Goal: Find specific page/section: Find specific page/section

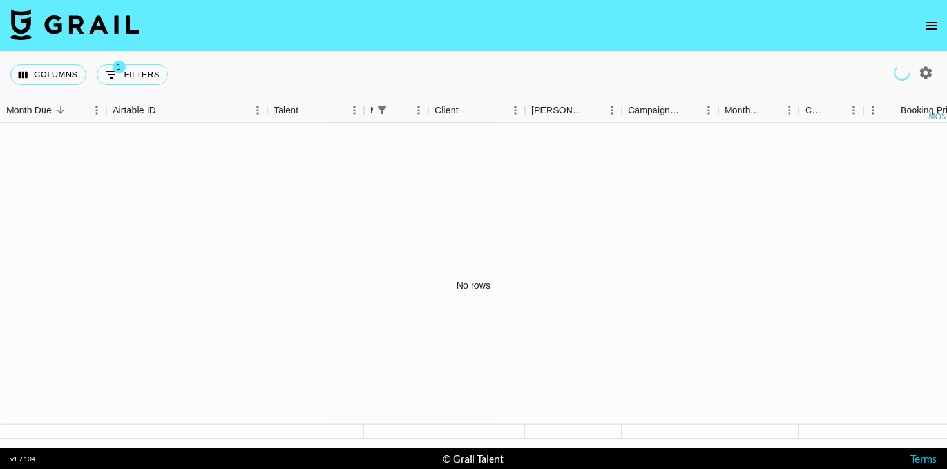
click at [935, 33] on button "open drawer" at bounding box center [931, 26] width 26 height 26
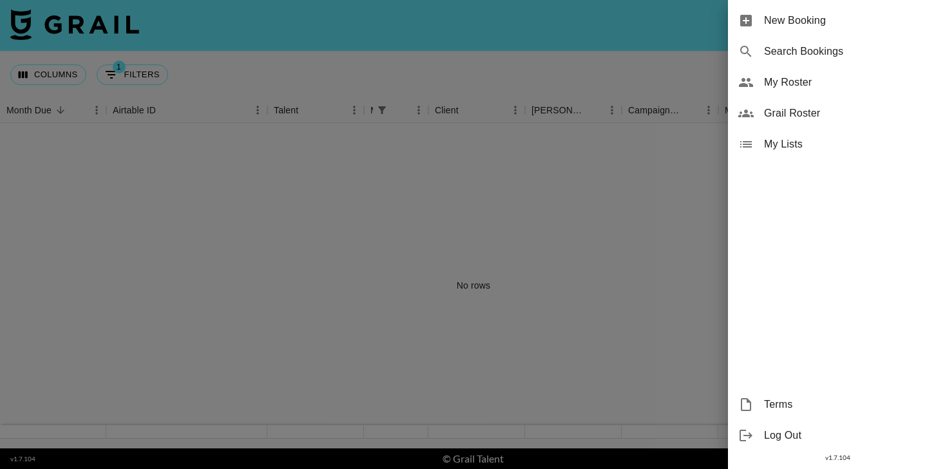
click at [795, 108] on span "Grail Roster" at bounding box center [850, 113] width 173 height 15
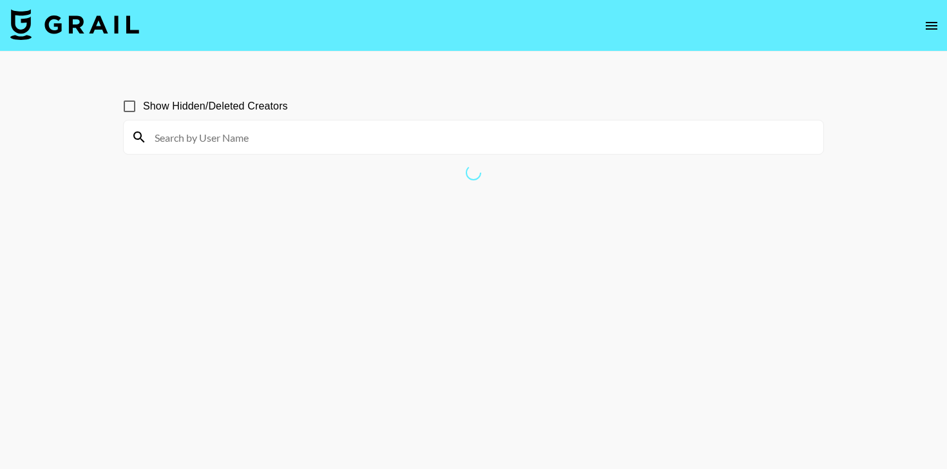
click at [933, 19] on icon "open drawer" at bounding box center [931, 25] width 15 height 15
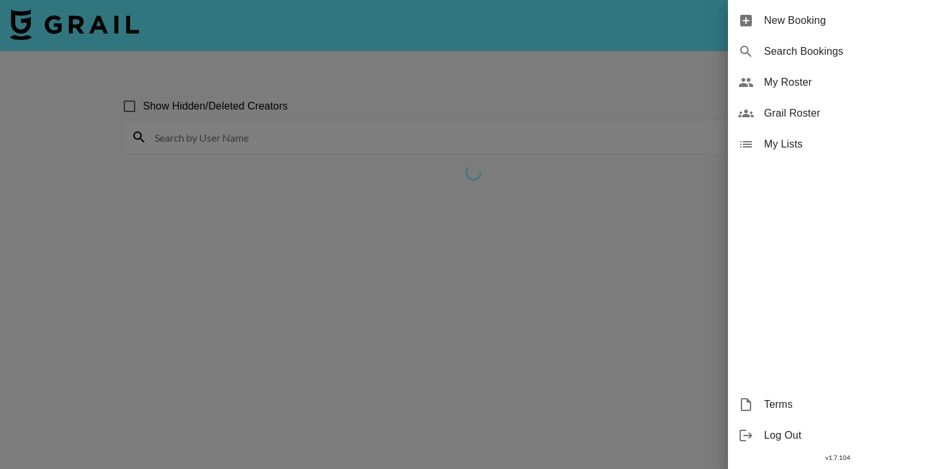
click at [478, 93] on div at bounding box center [473, 234] width 947 height 469
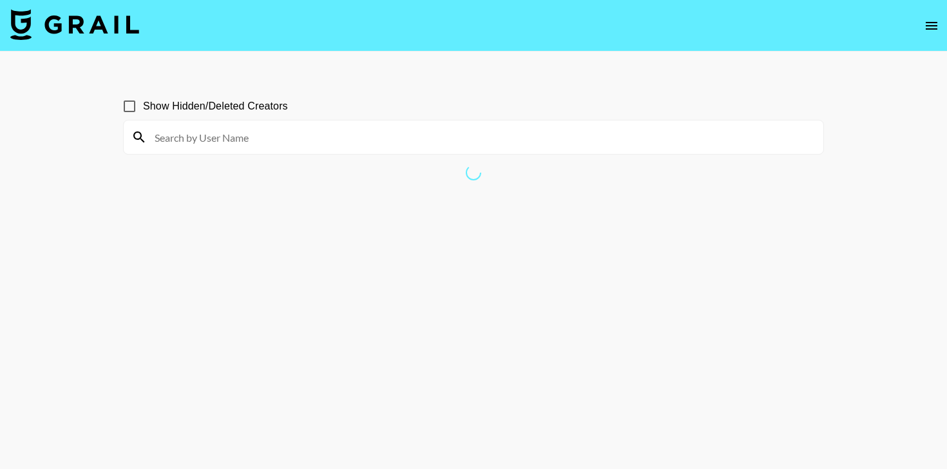
click at [130, 108] on input "Show Hidden/Deleted Creators" at bounding box center [129, 106] width 27 height 27
checkbox input "true"
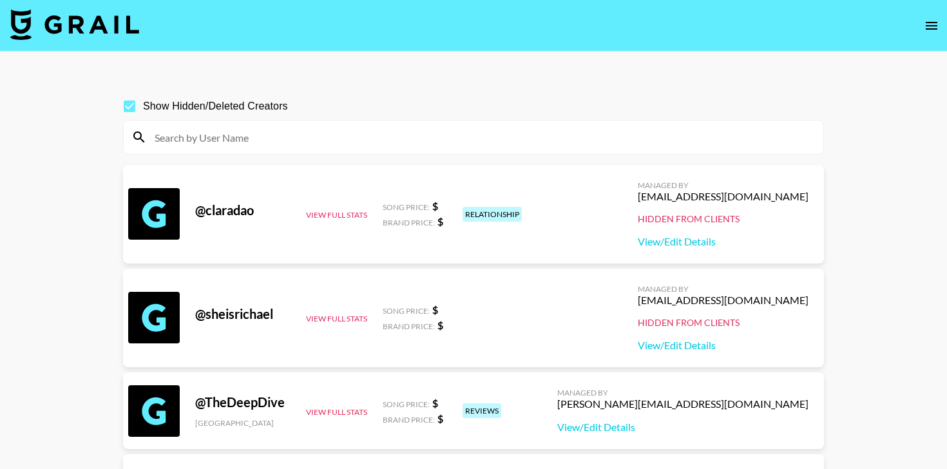
click at [234, 142] on input at bounding box center [481, 137] width 669 height 21
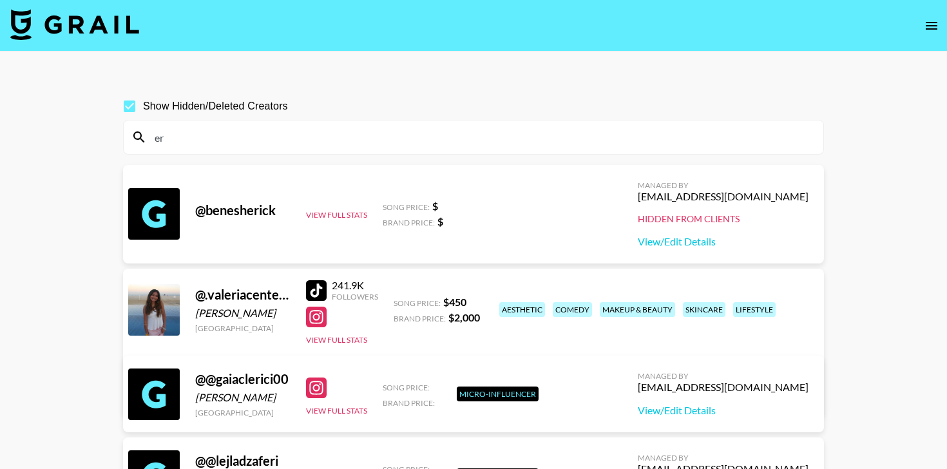
type input "e"
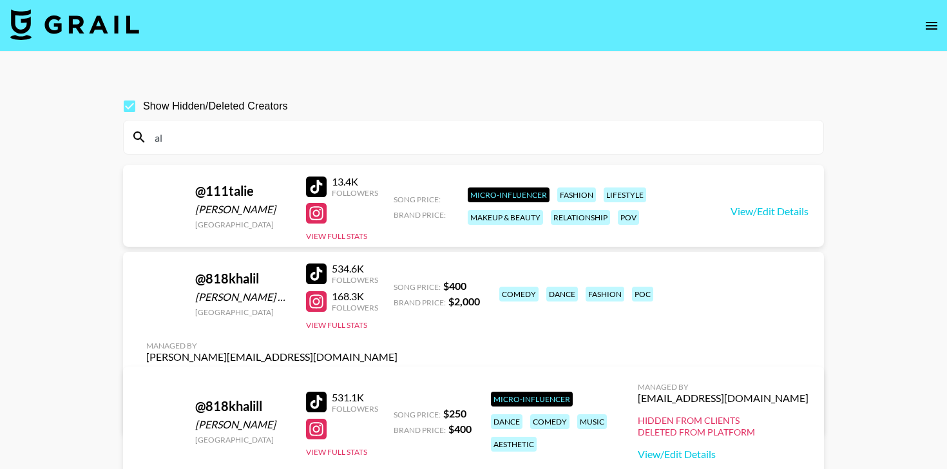
type input "a"
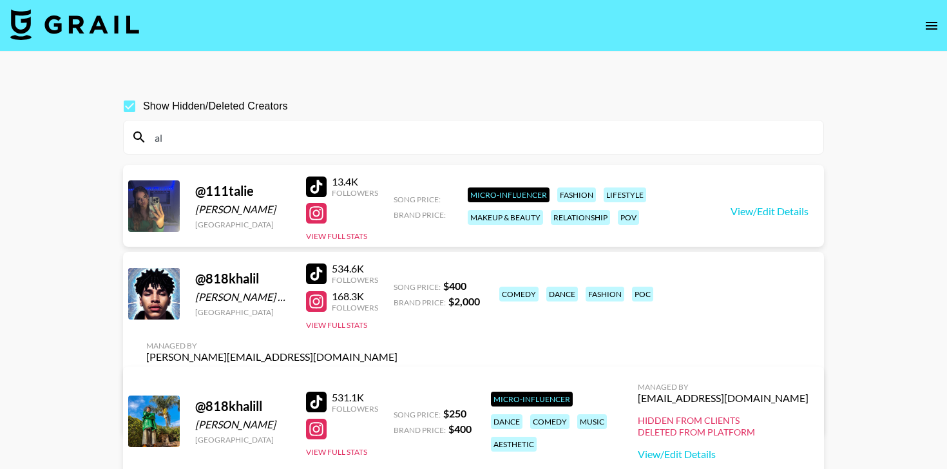
type input "a"
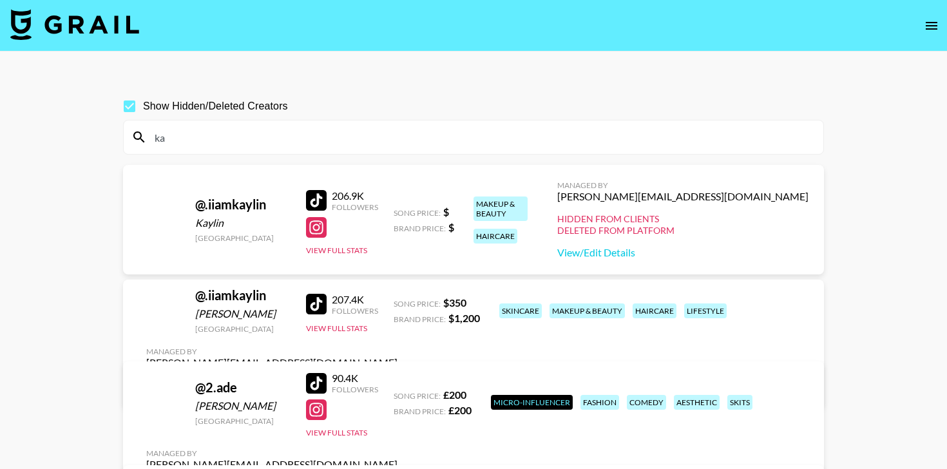
type input "k"
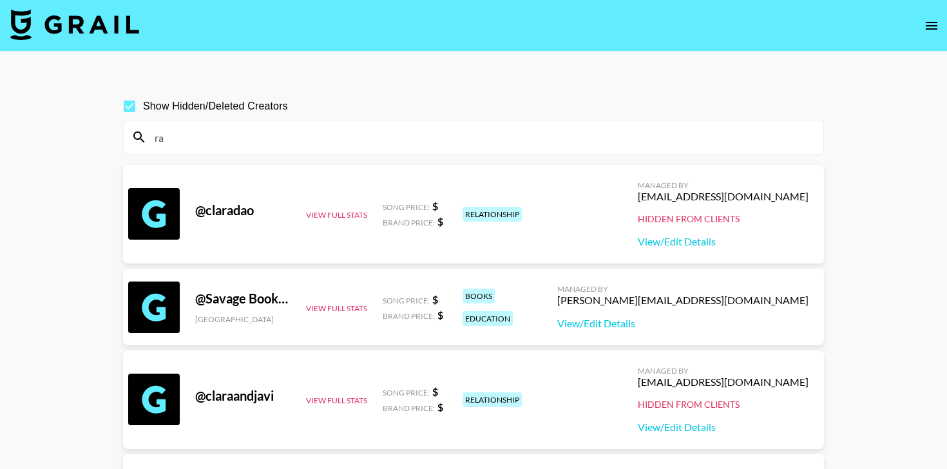
type input "r"
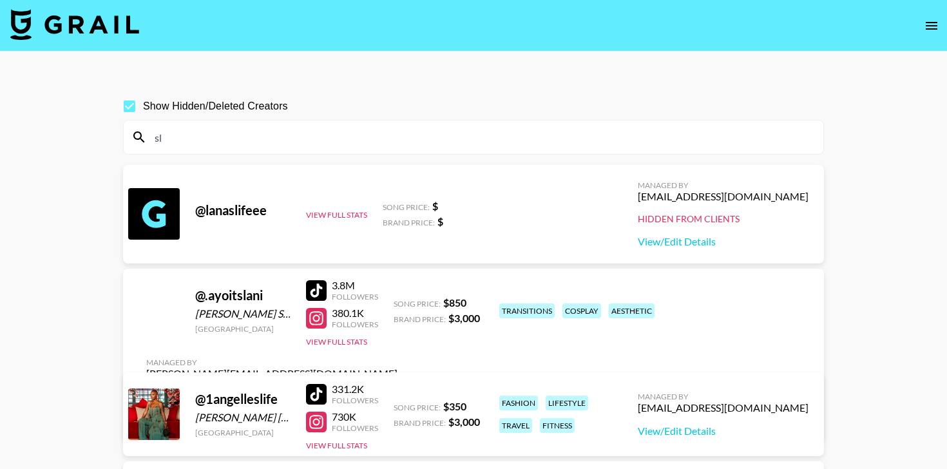
type input "s"
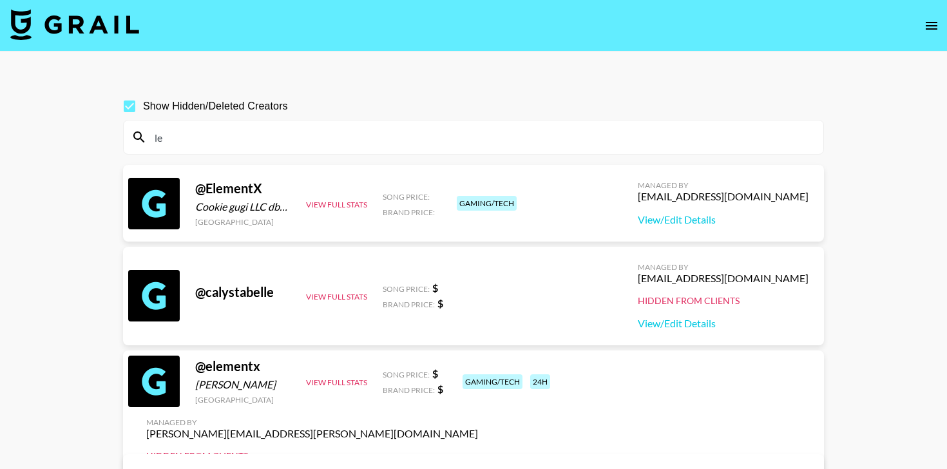
type input "l"
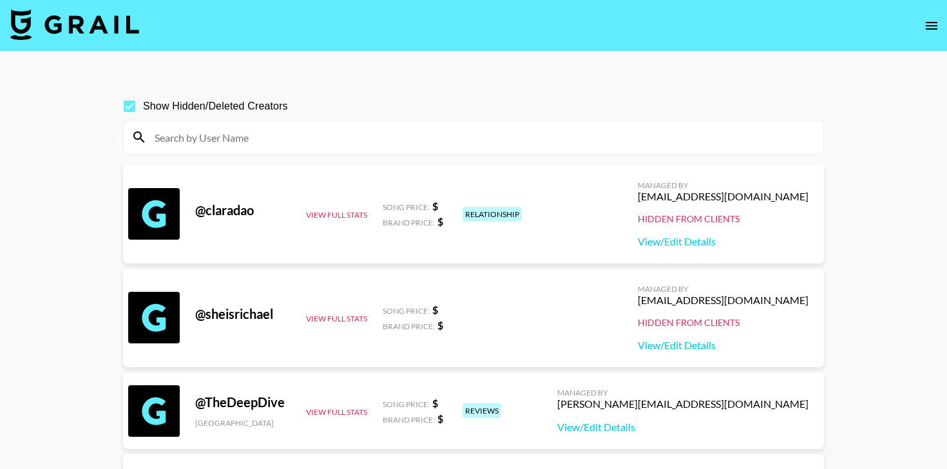
click at [246, 145] on input at bounding box center [481, 137] width 669 height 21
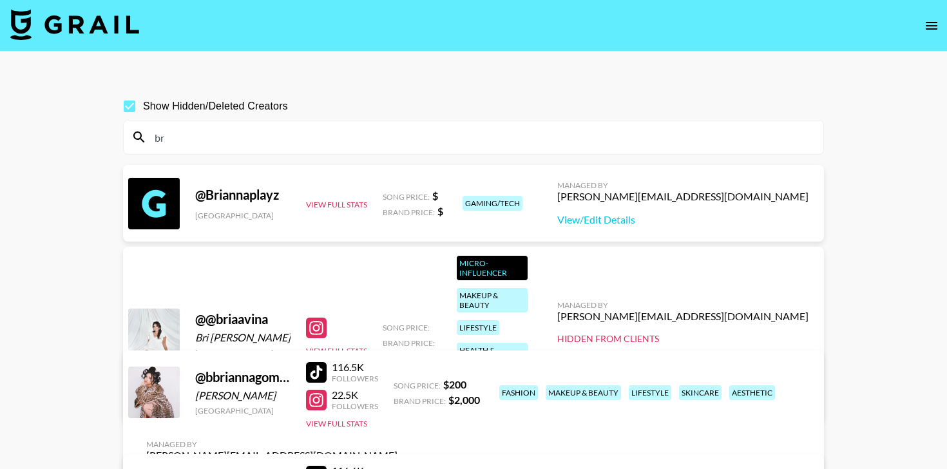
type input "b"
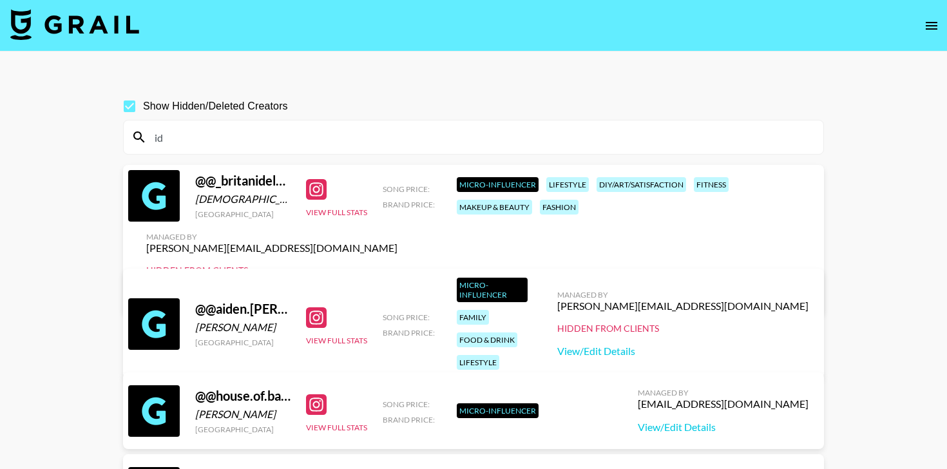
type input "i"
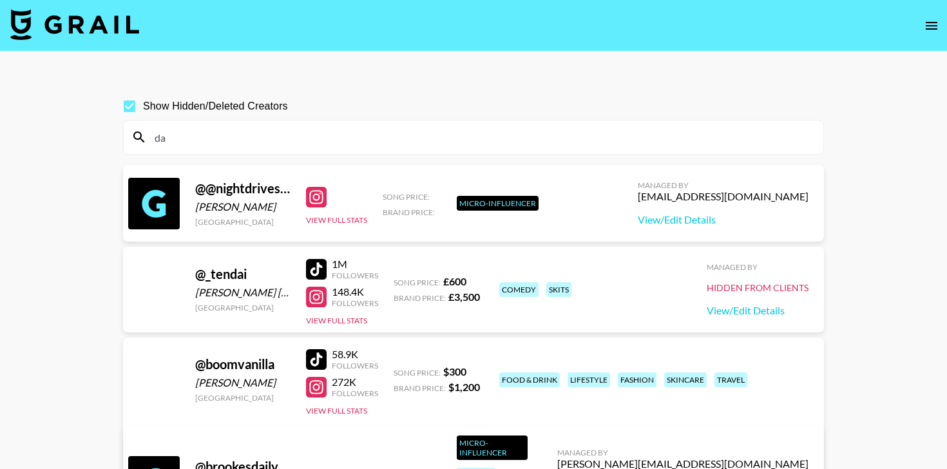
type input "d"
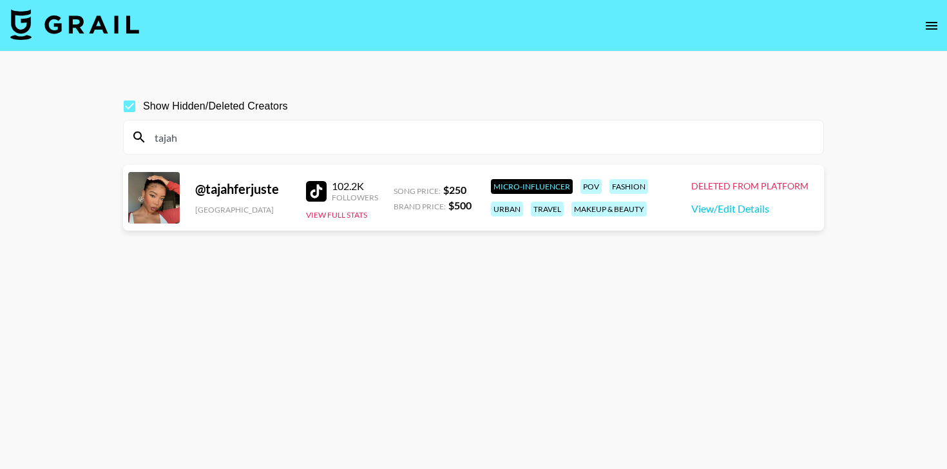
click at [194, 134] on input "tajah" at bounding box center [481, 137] width 669 height 21
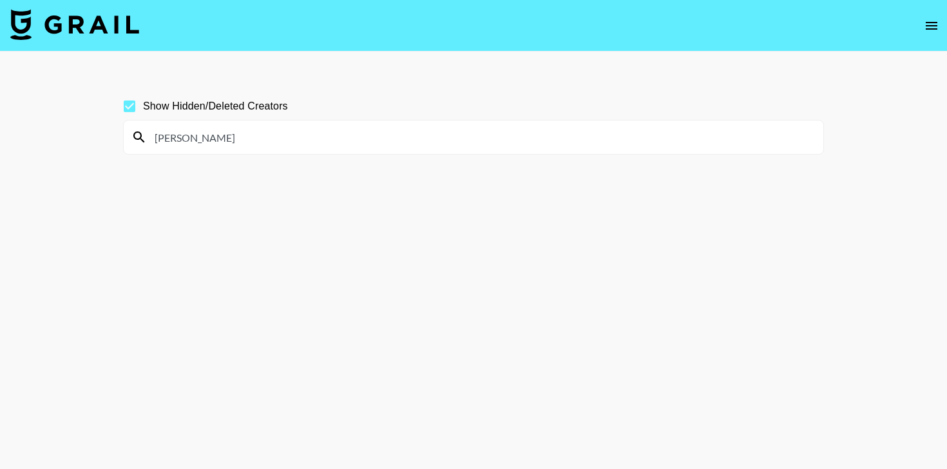
click at [218, 132] on input "[PERSON_NAME]" at bounding box center [481, 137] width 669 height 21
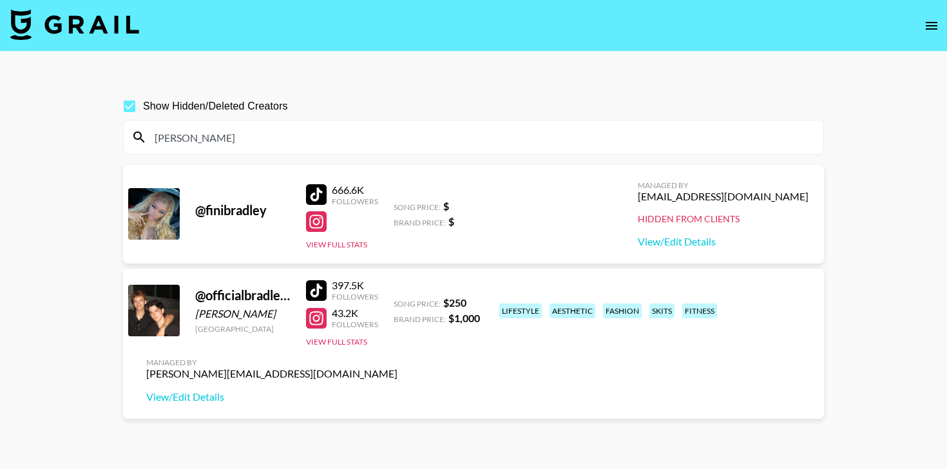
click at [209, 143] on input "[PERSON_NAME]" at bounding box center [481, 137] width 669 height 21
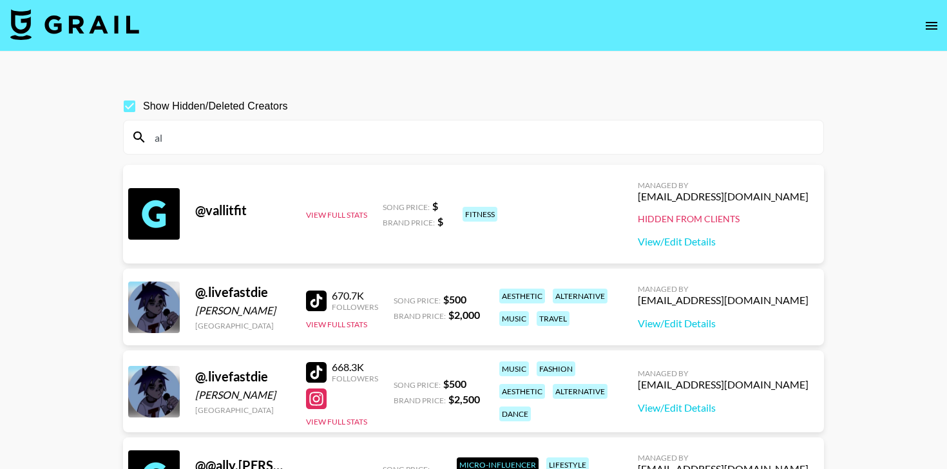
type input "a"
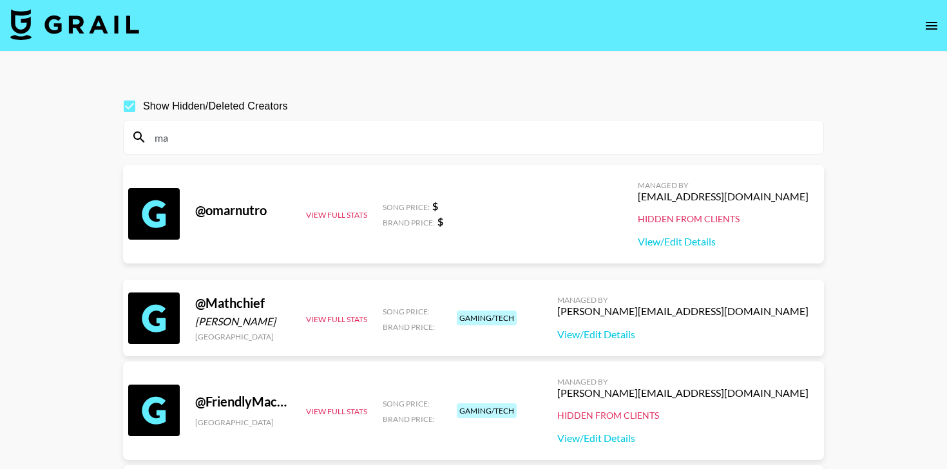
type input "m"
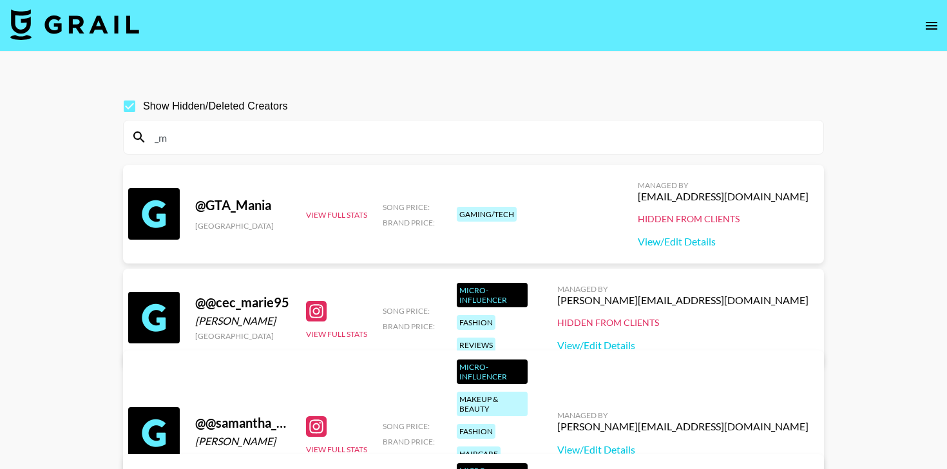
type input "_"
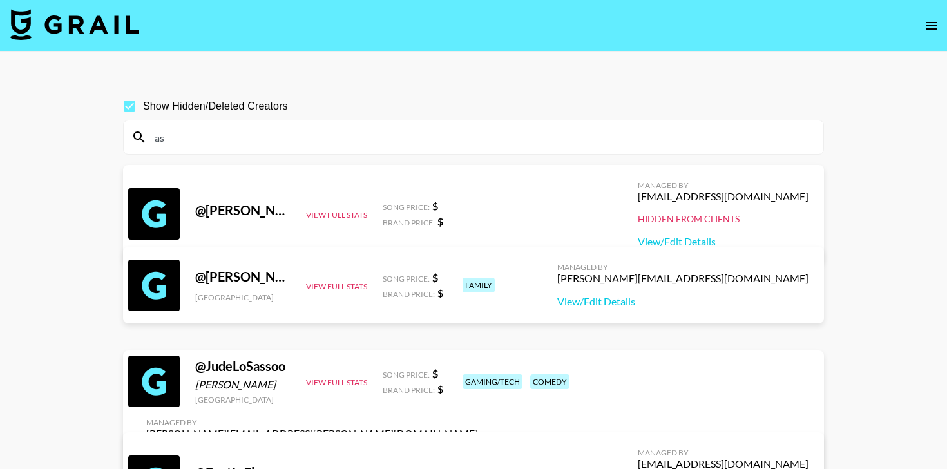
type input "a"
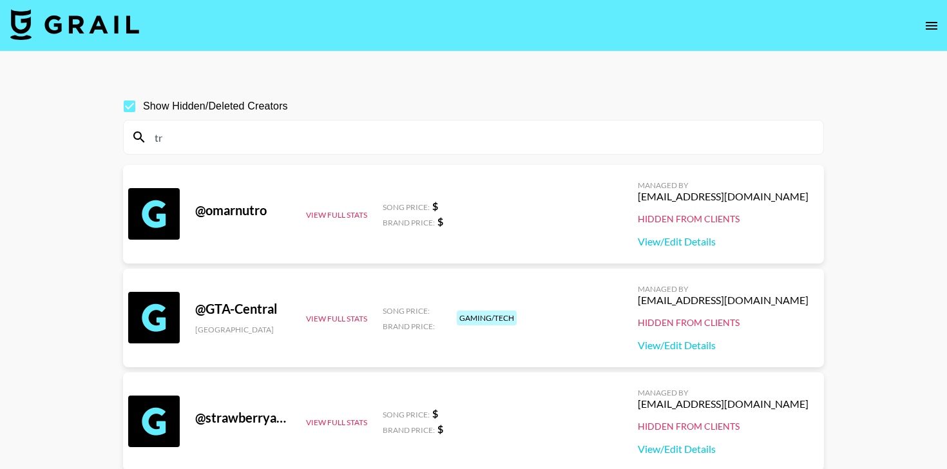
type input "t"
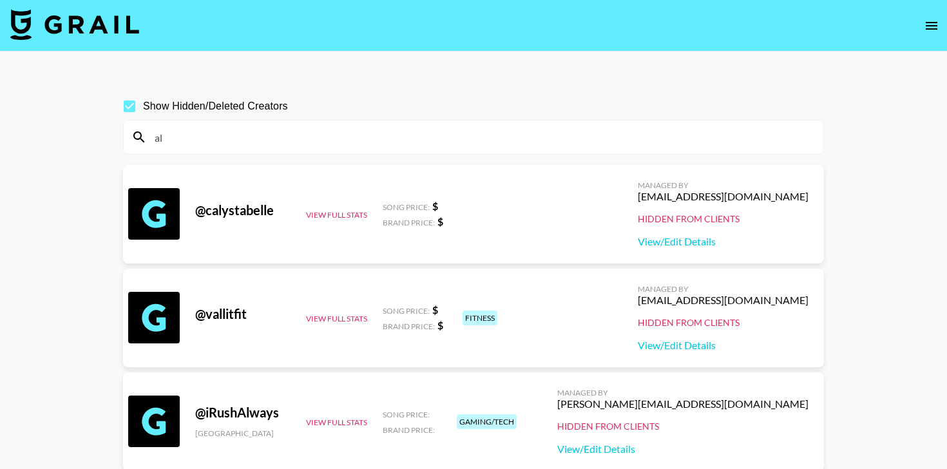
type input "a"
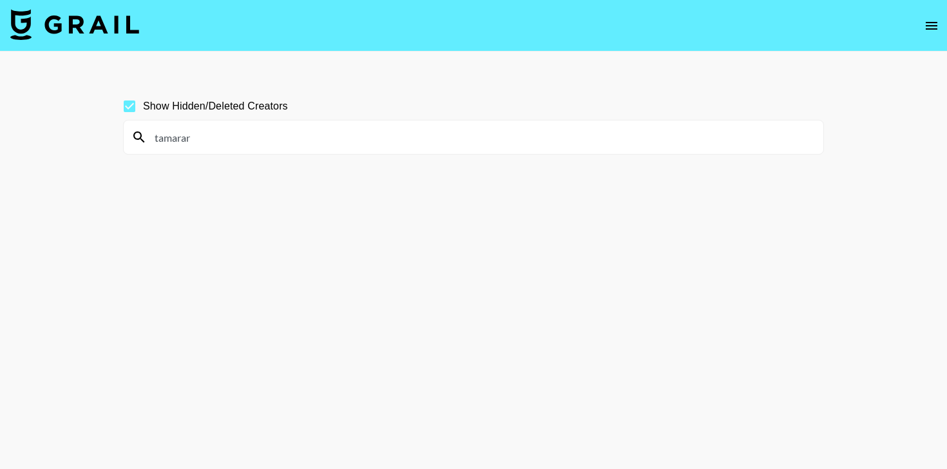
click at [201, 136] on input "tamarar" at bounding box center [481, 137] width 669 height 21
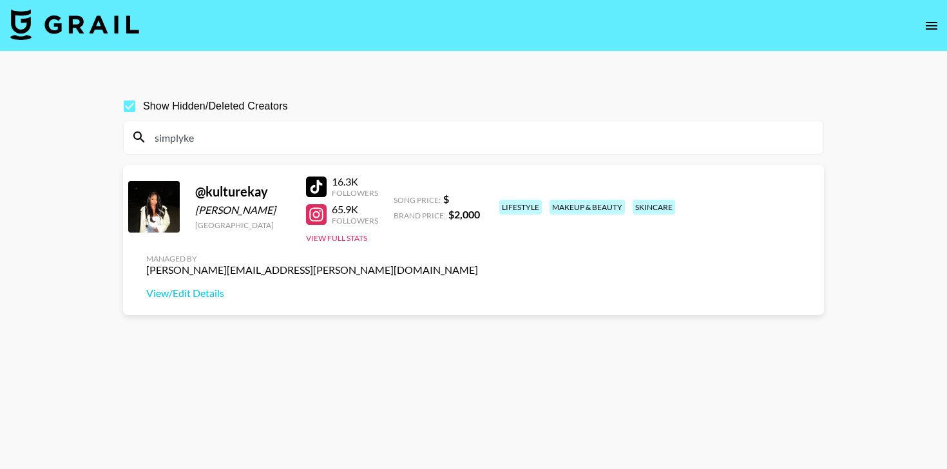
click at [320, 212] on div at bounding box center [316, 214] width 21 height 21
click at [216, 129] on input "simplyke" at bounding box center [481, 137] width 669 height 21
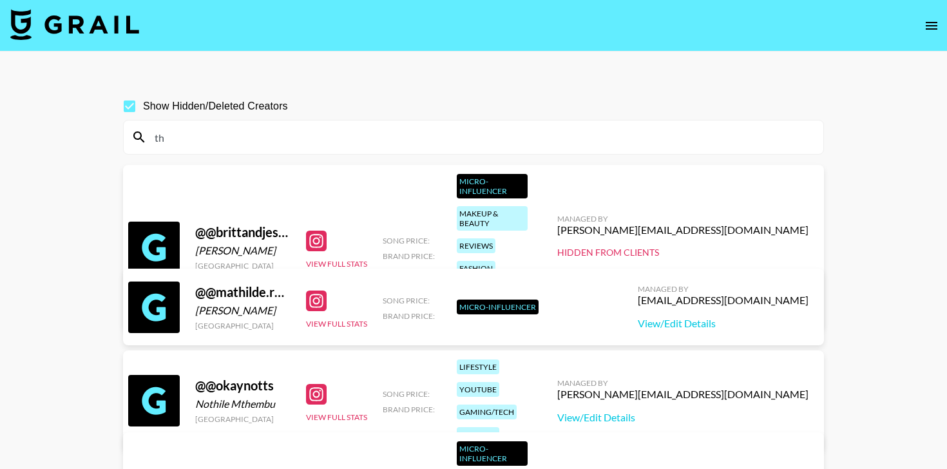
type input "t"
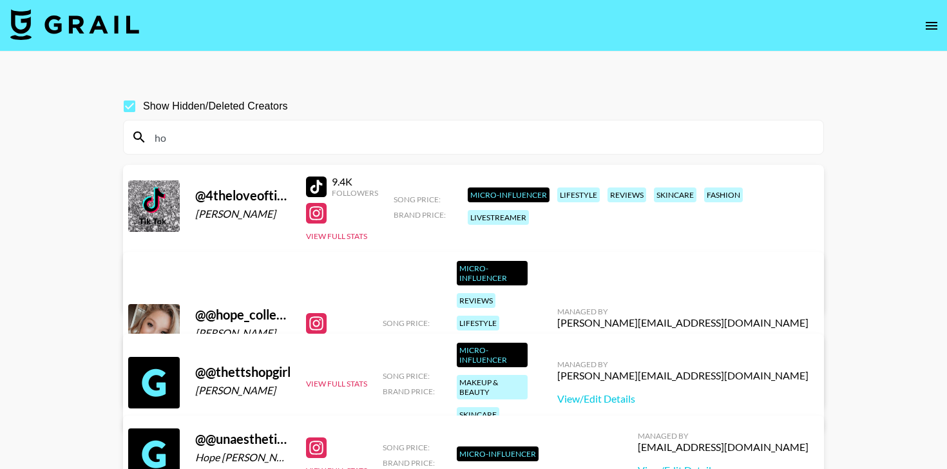
type input "h"
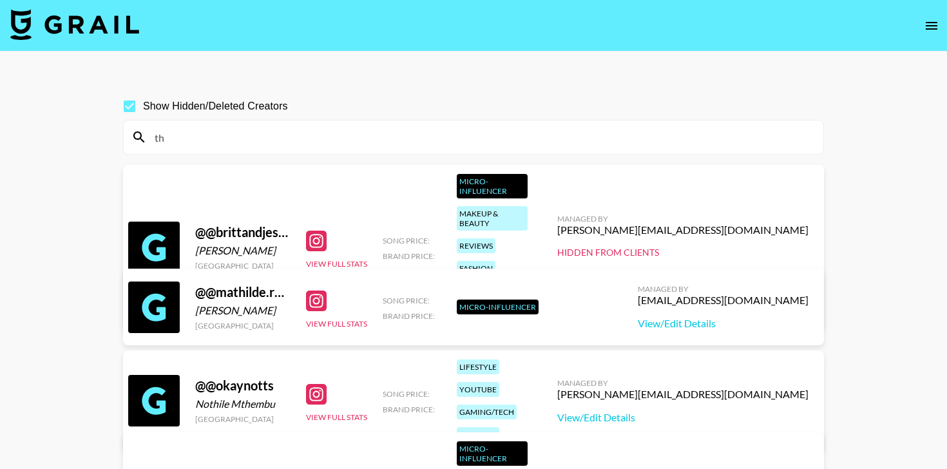
type input "t"
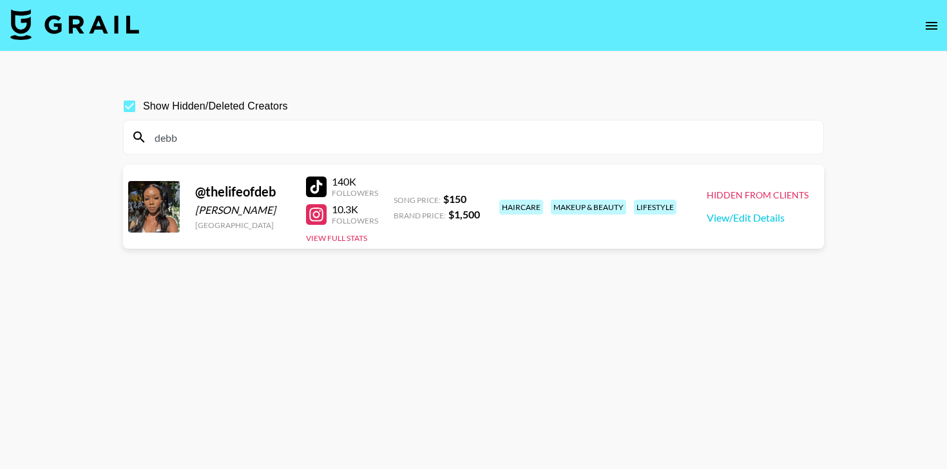
click at [312, 216] on div at bounding box center [316, 214] width 21 height 21
click at [249, 139] on input "debb" at bounding box center [481, 137] width 669 height 21
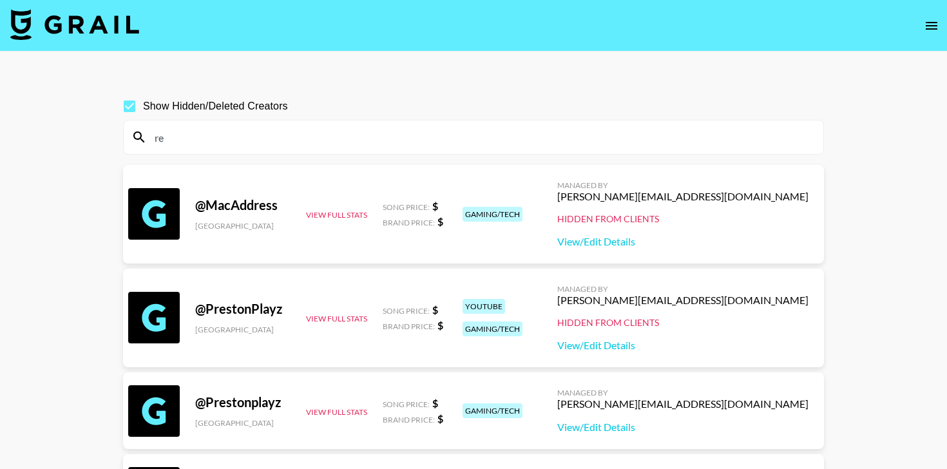
type input "r"
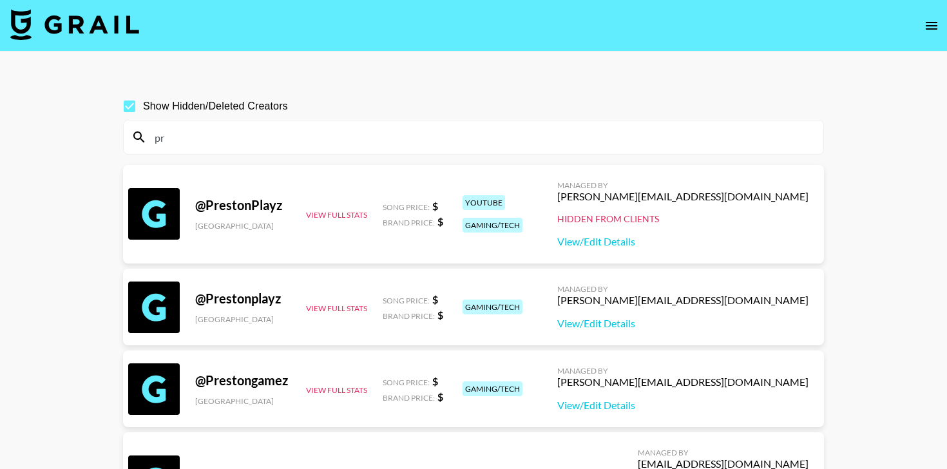
type input "p"
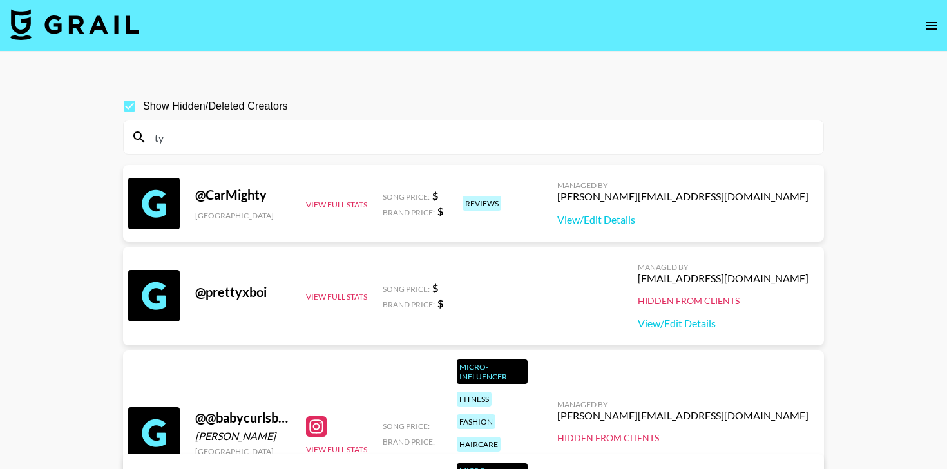
type input "t"
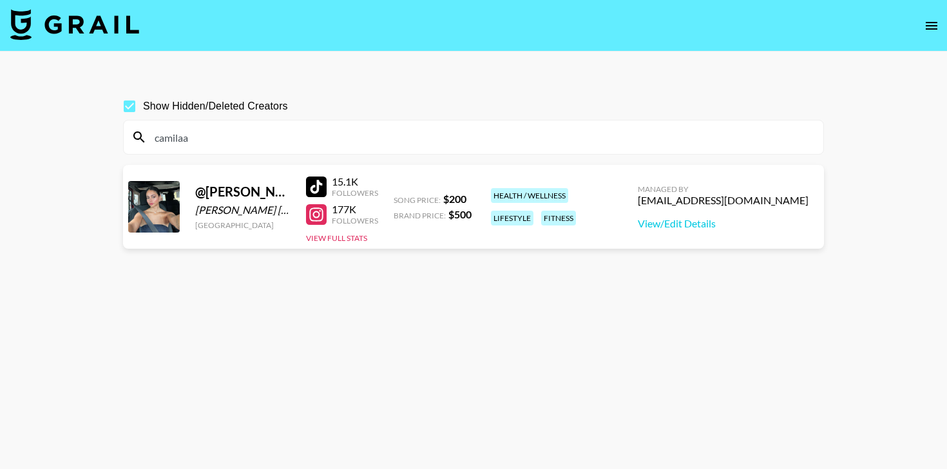
click at [260, 131] on input "camilaa" at bounding box center [481, 137] width 669 height 21
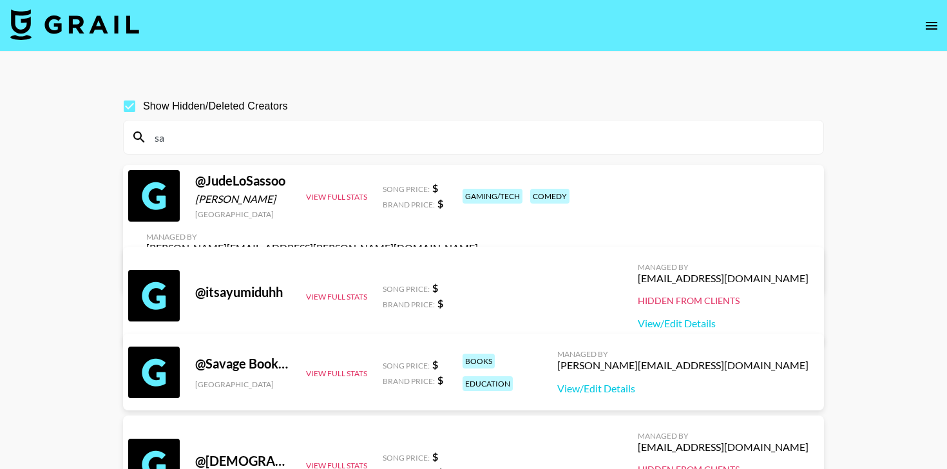
type input "s"
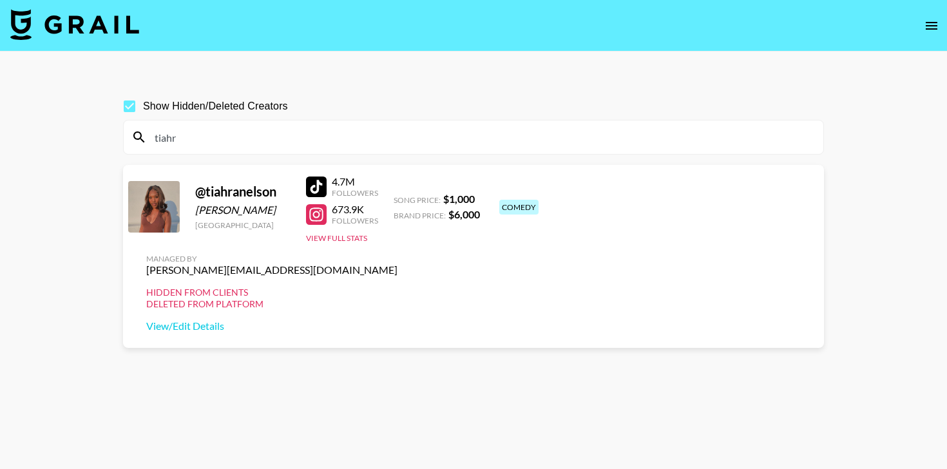
click at [206, 144] on input "tiahr" at bounding box center [481, 137] width 669 height 21
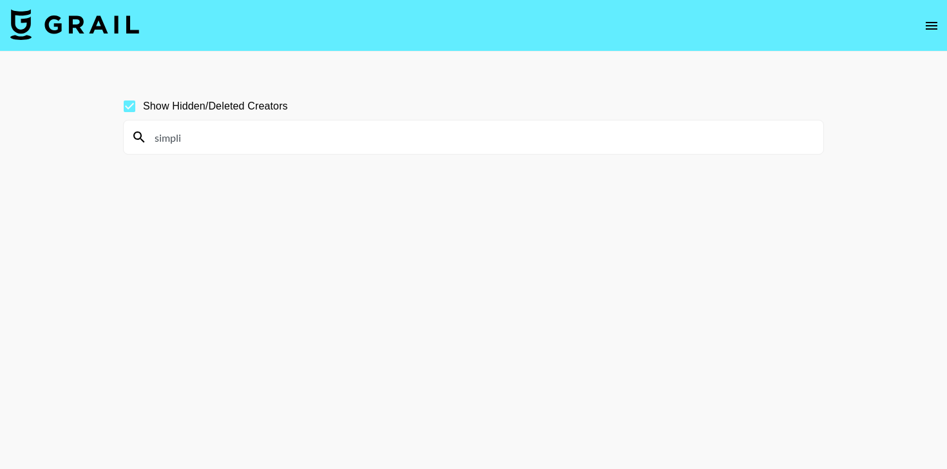
type input "simpli"
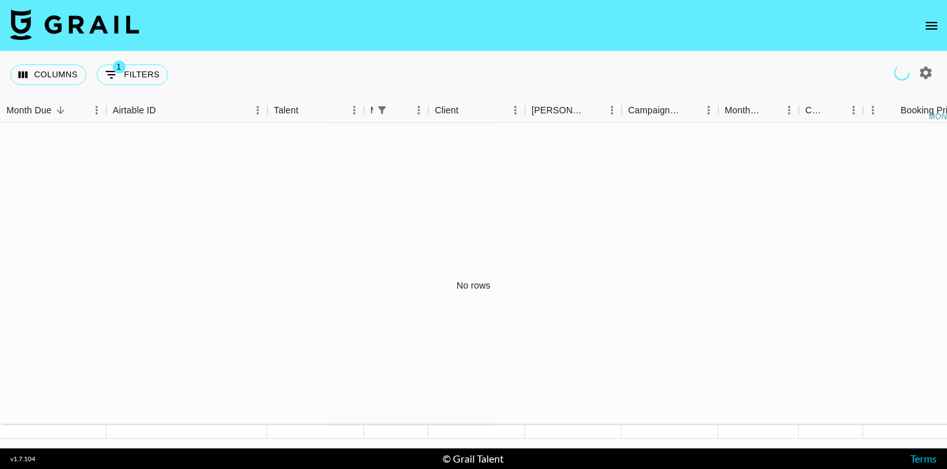
click at [933, 28] on icon "open drawer" at bounding box center [931, 26] width 12 height 8
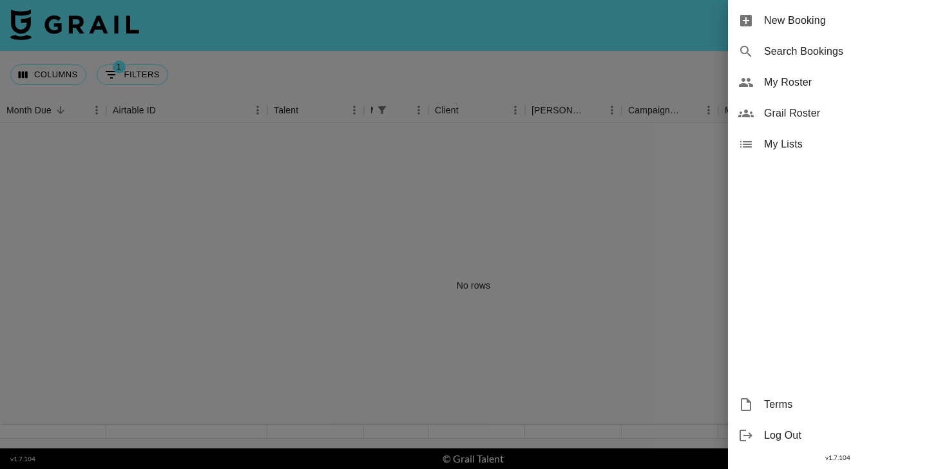
click at [819, 108] on span "Grail Roster" at bounding box center [850, 113] width 173 height 15
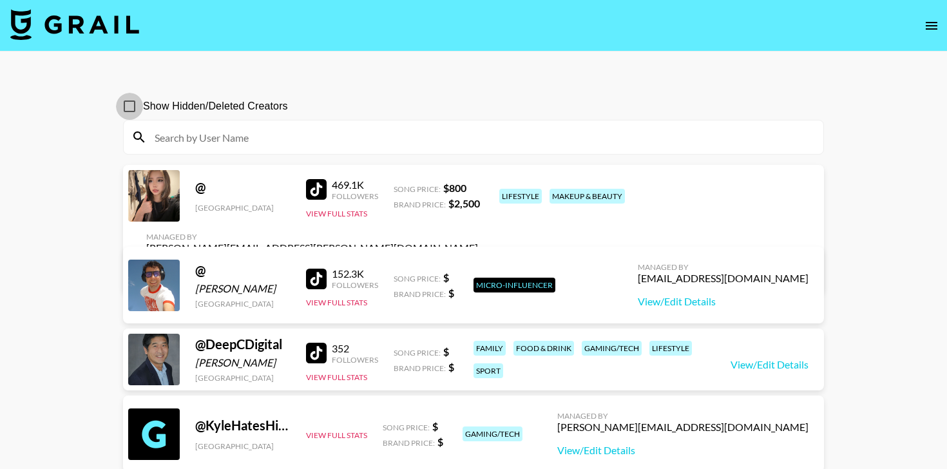
click at [131, 108] on input "Show Hidden/Deleted Creators" at bounding box center [129, 106] width 27 height 27
checkbox input "true"
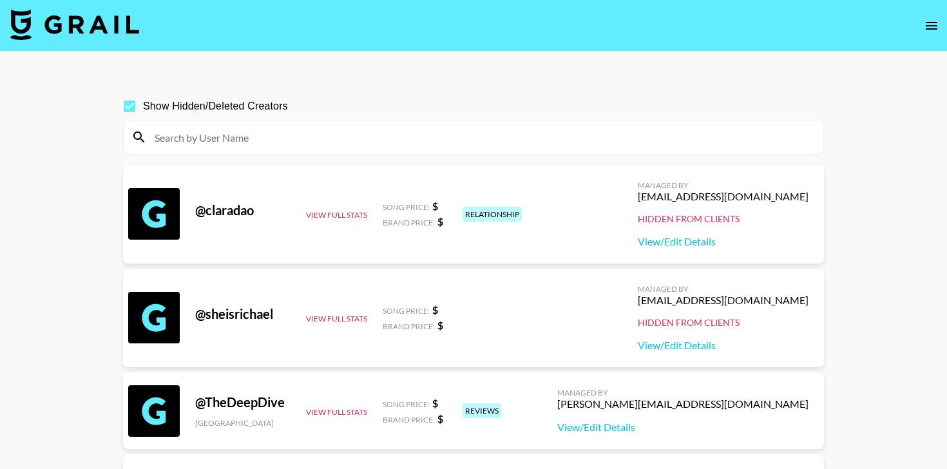
click at [242, 138] on input at bounding box center [481, 137] width 669 height 21
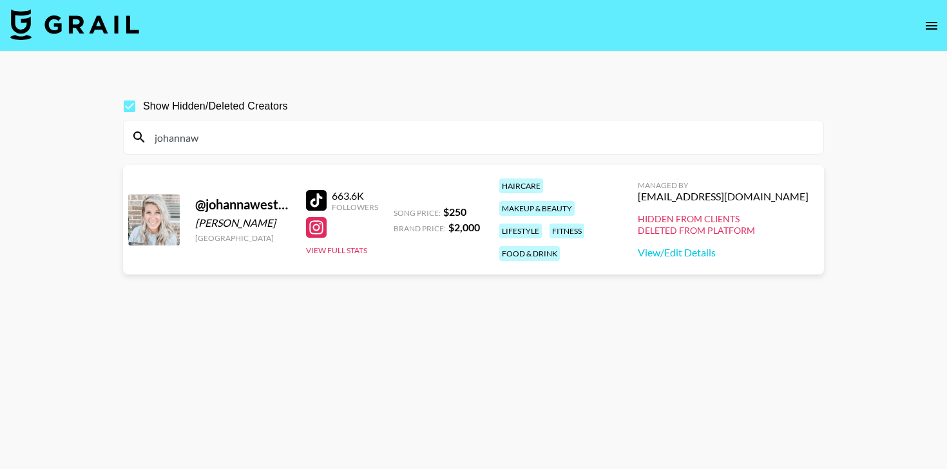
type input "johannaw"
click at [217, 137] on input "johannaw" at bounding box center [481, 137] width 669 height 21
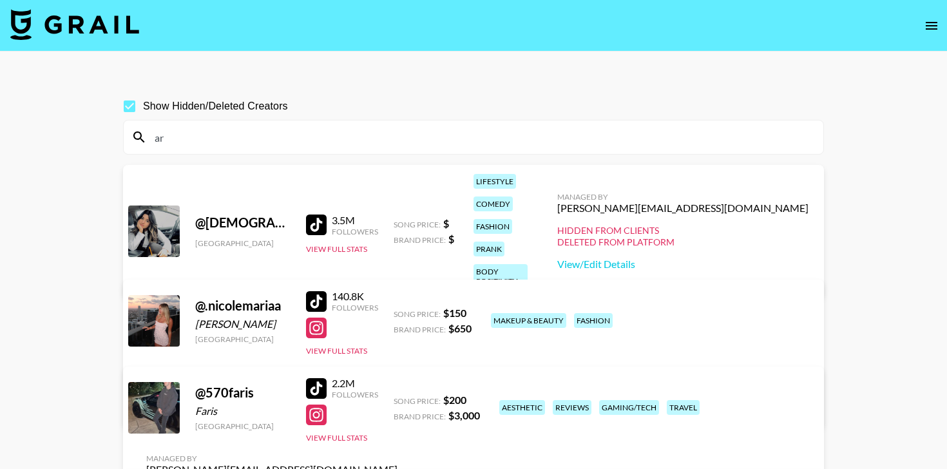
type input "a"
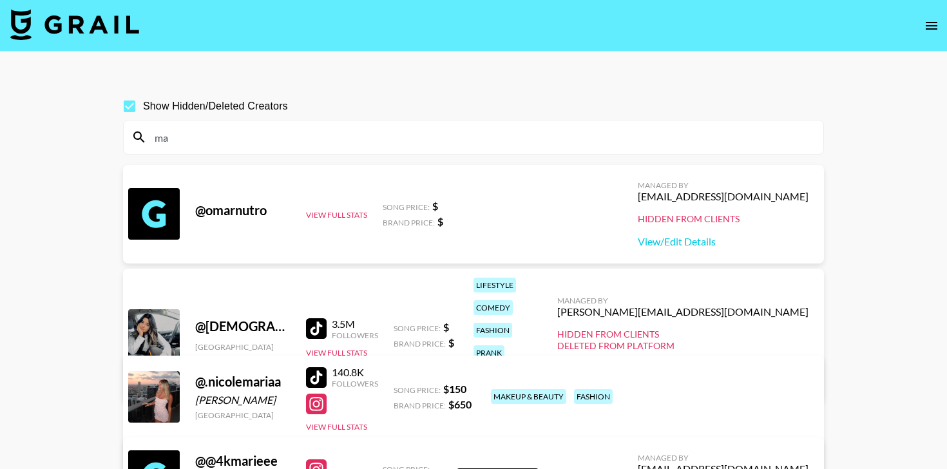
type input "m"
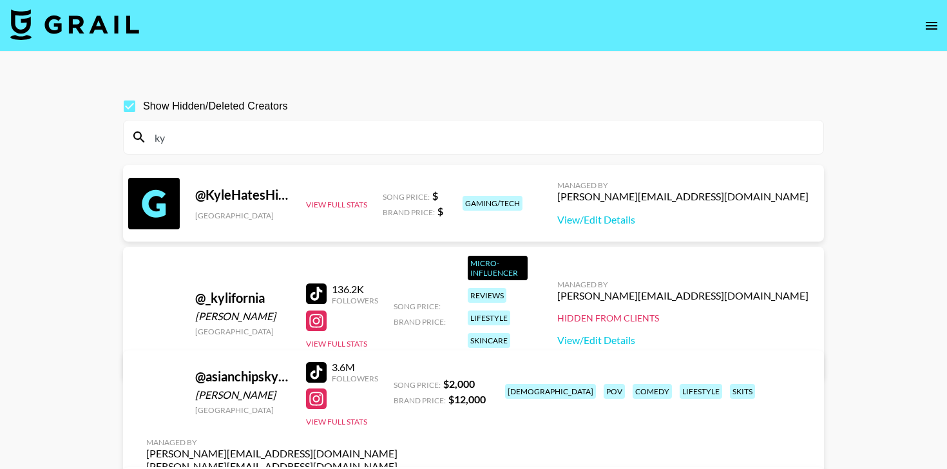
type input "k"
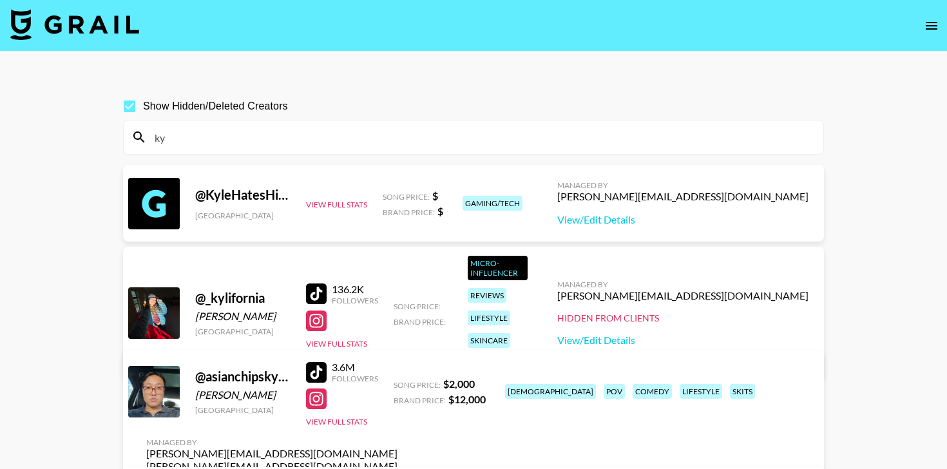
type input "k"
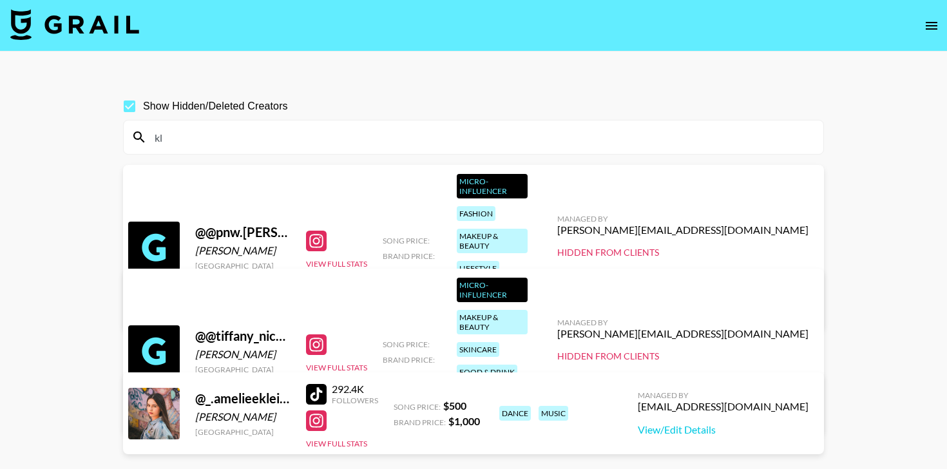
type input "k"
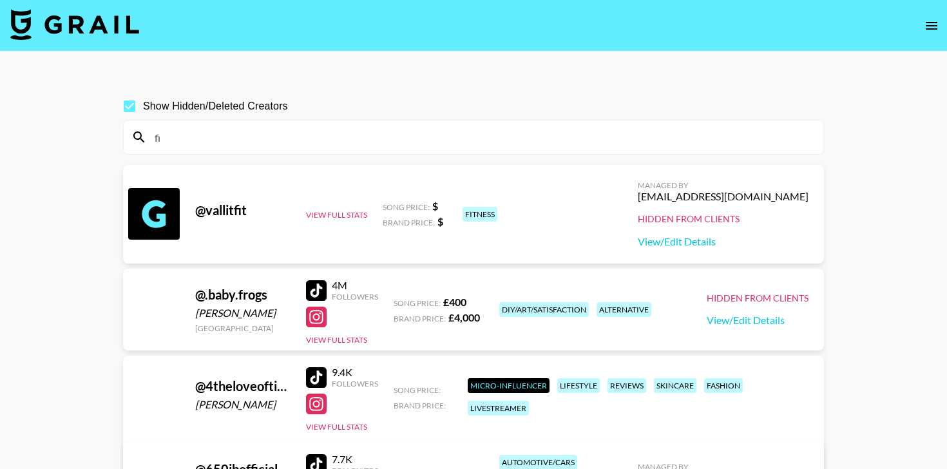
type input "f"
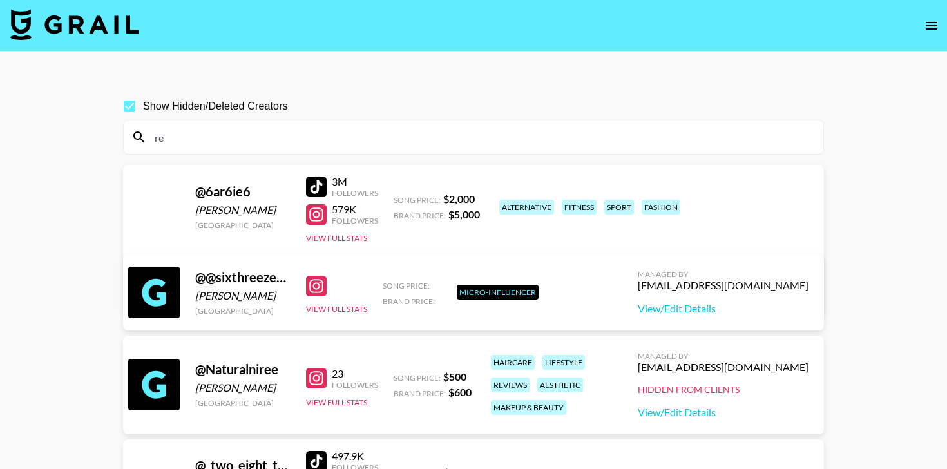
type input "r"
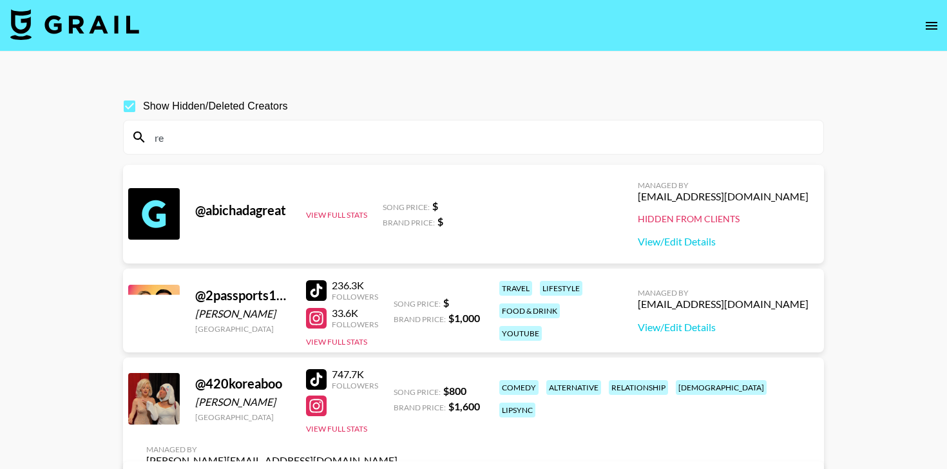
type input "r"
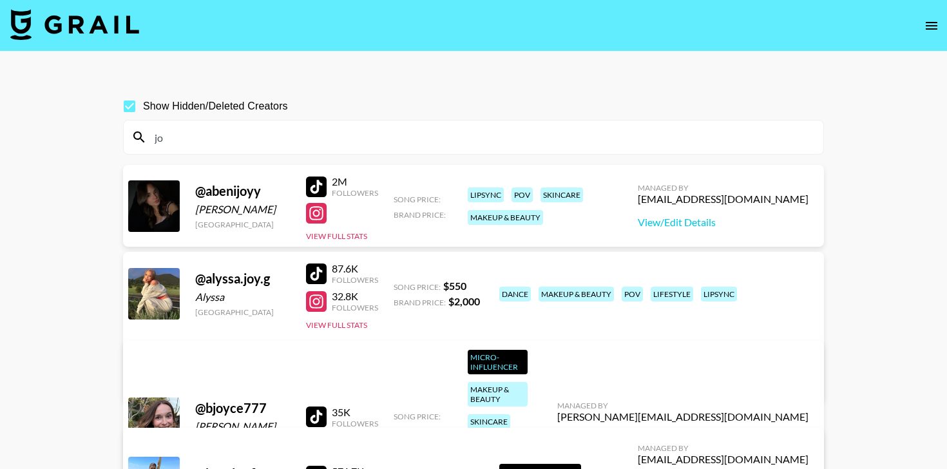
type input "j"
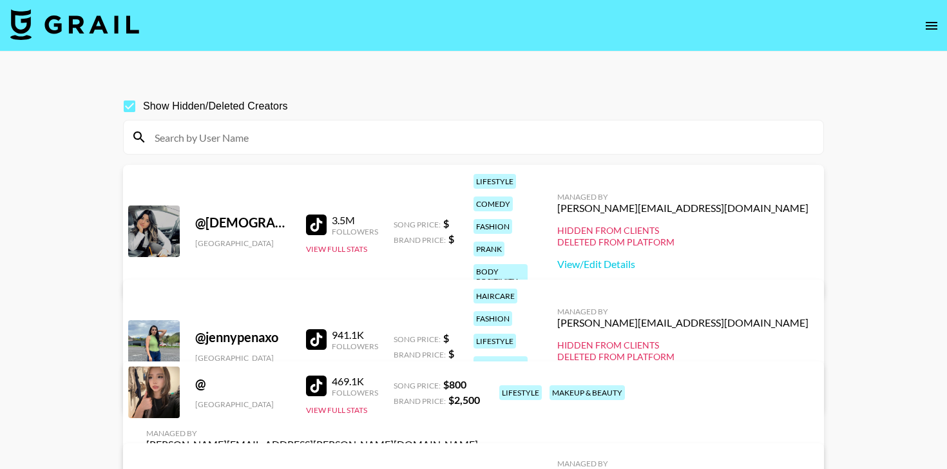
click at [197, 141] on input at bounding box center [481, 137] width 669 height 21
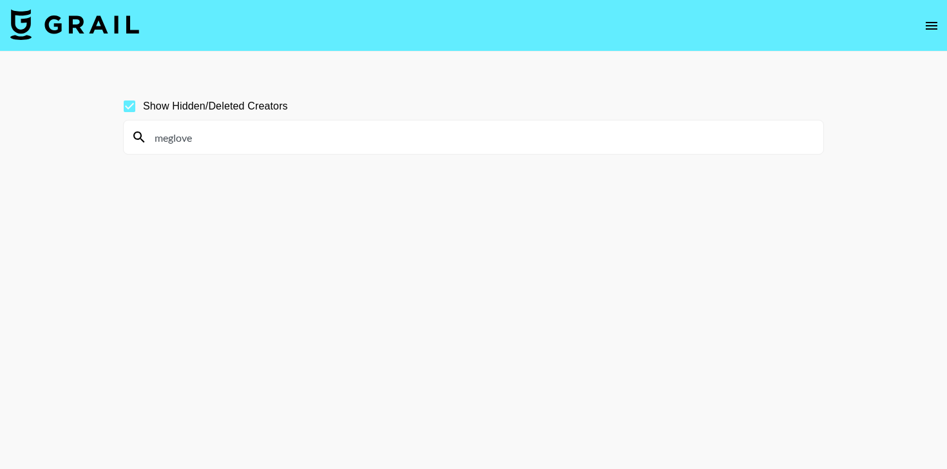
type input "megloves"
